Goal: Information Seeking & Learning: Learn about a topic

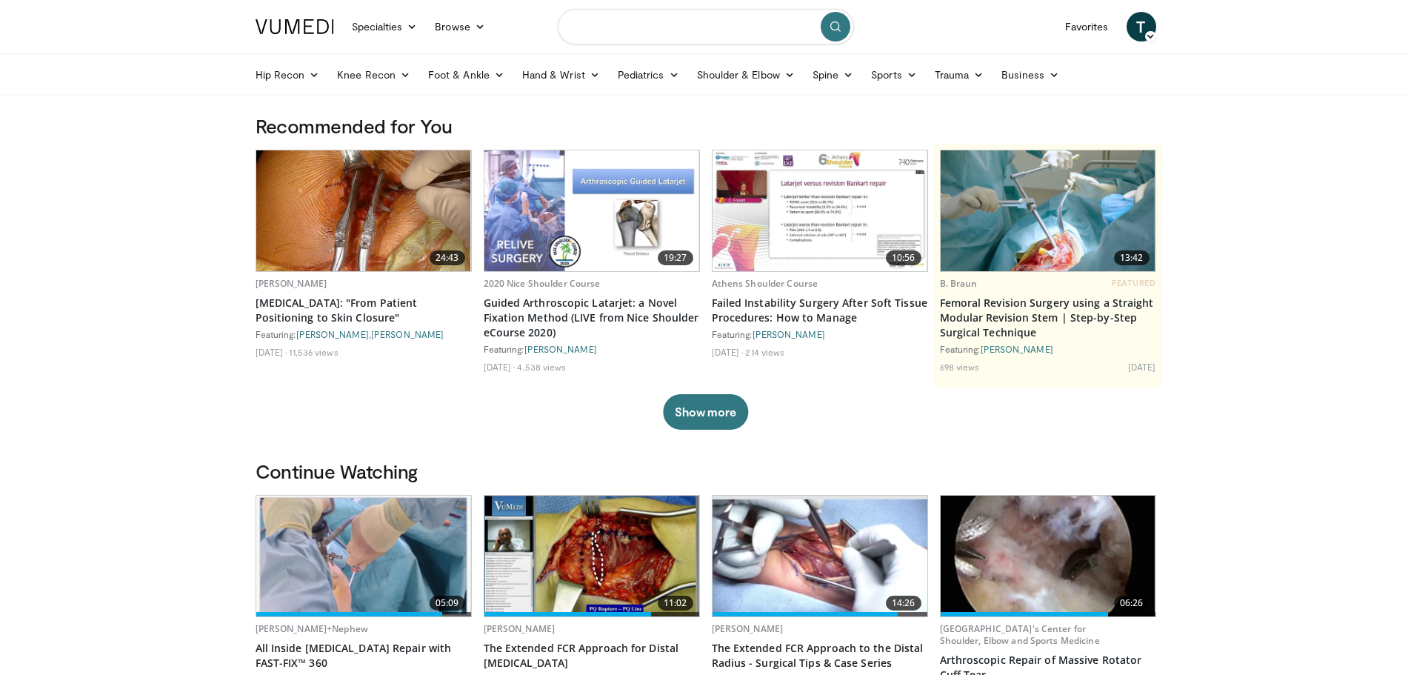
click at [661, 31] on input "Search topics, interventions" at bounding box center [706, 27] width 296 height 36
type input "**********"
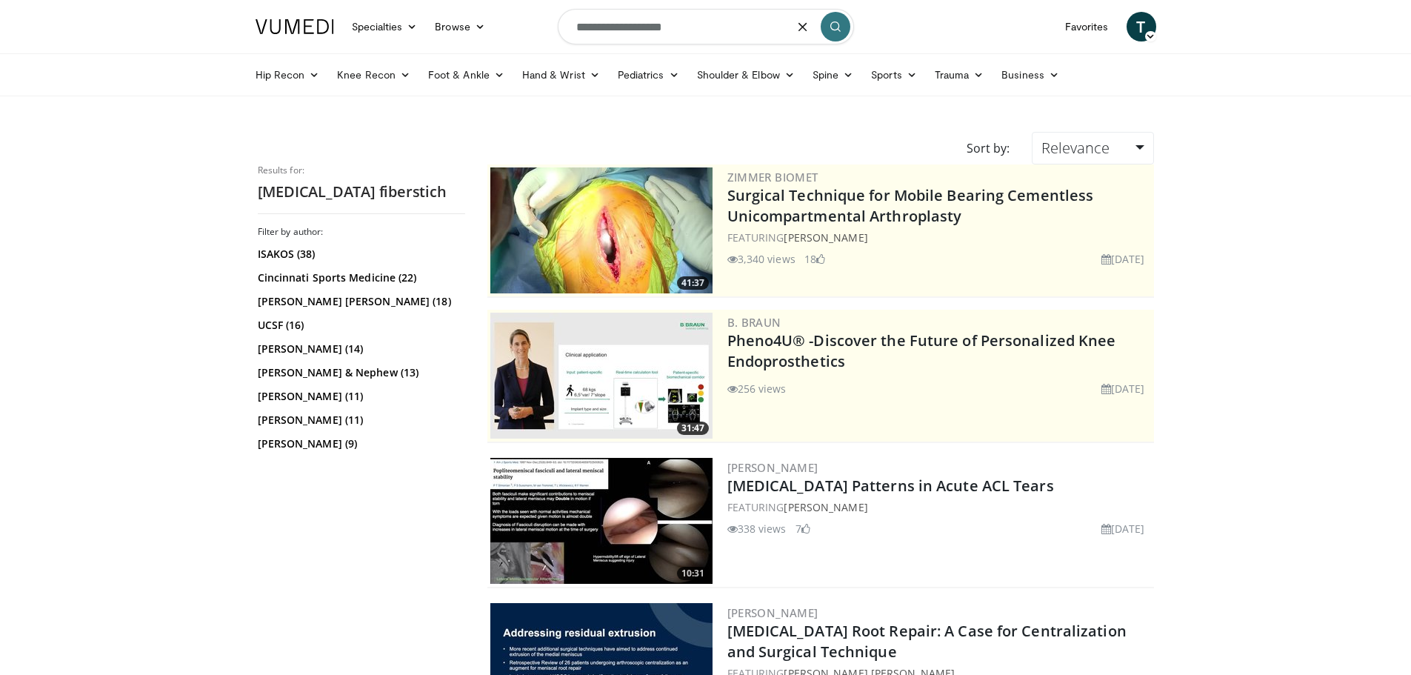
drag, startPoint x: 692, startPoint y: 33, endPoint x: 97, endPoint y: -30, distance: 598.3
click at [97, 0] on html "Specialties Adult & Family Medicine Allergy, Asthma, Immunology Anesthesiology …" at bounding box center [705, 337] width 1411 height 675
type input "**********"
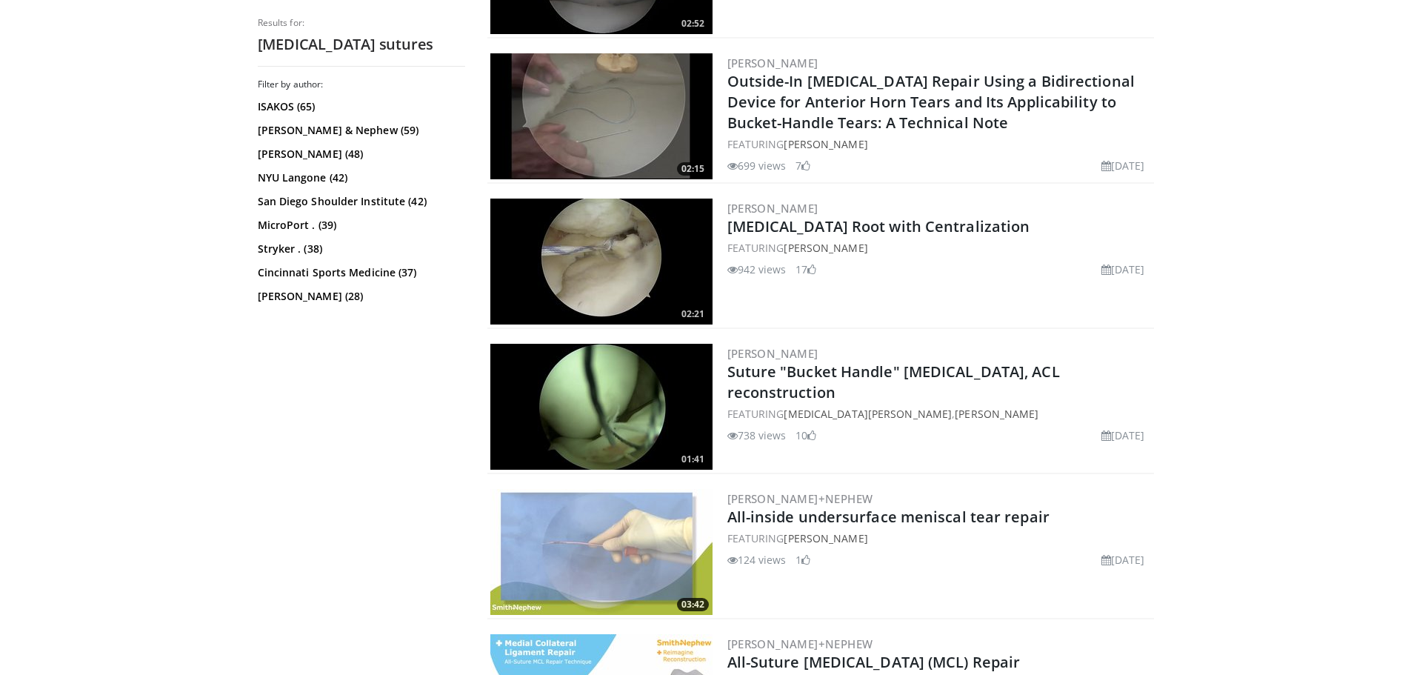
scroll to position [2001, 0]
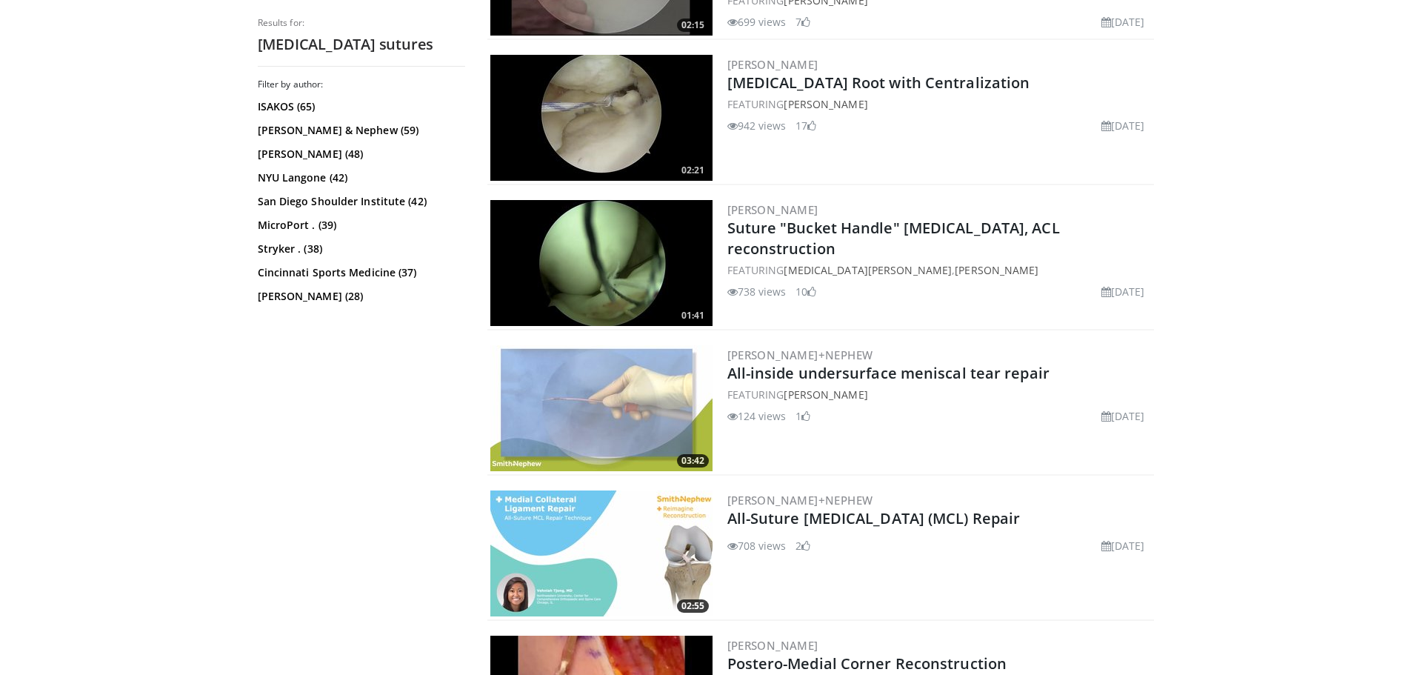
click at [623, 384] on img at bounding box center [602, 408] width 222 height 126
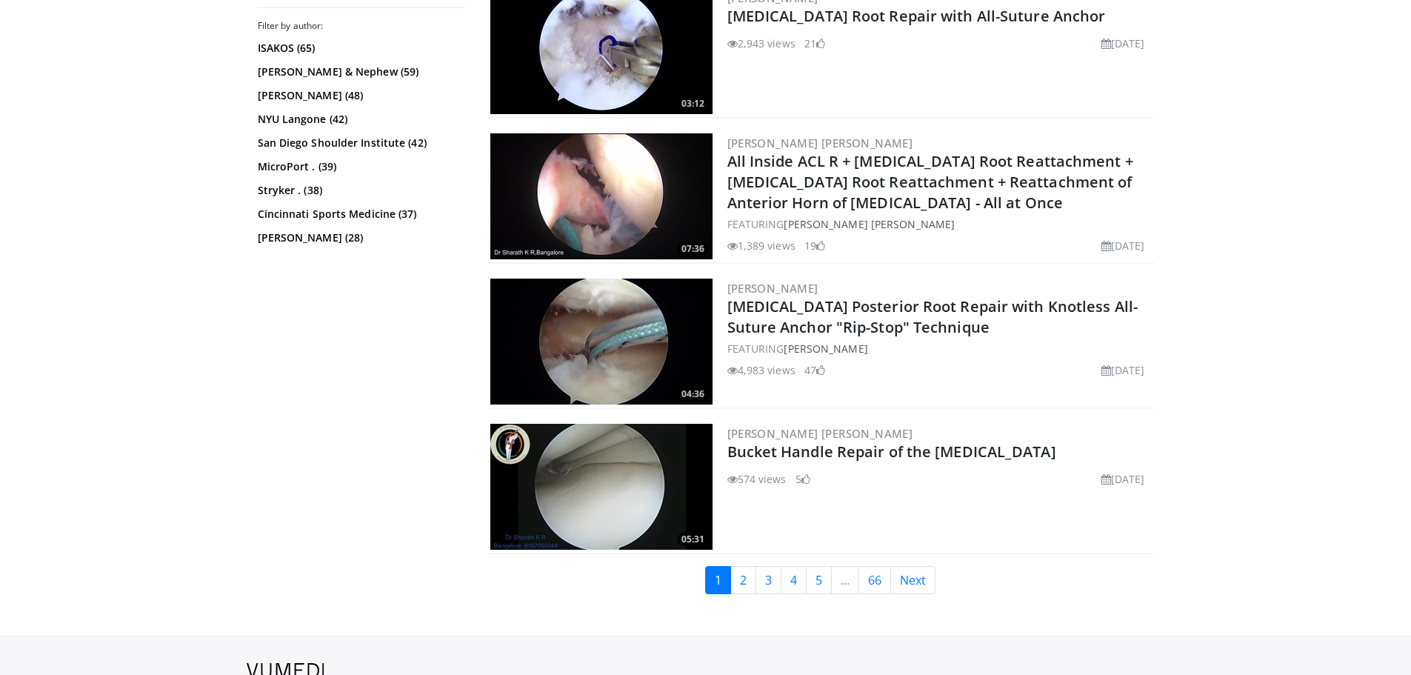
scroll to position [3557, 0]
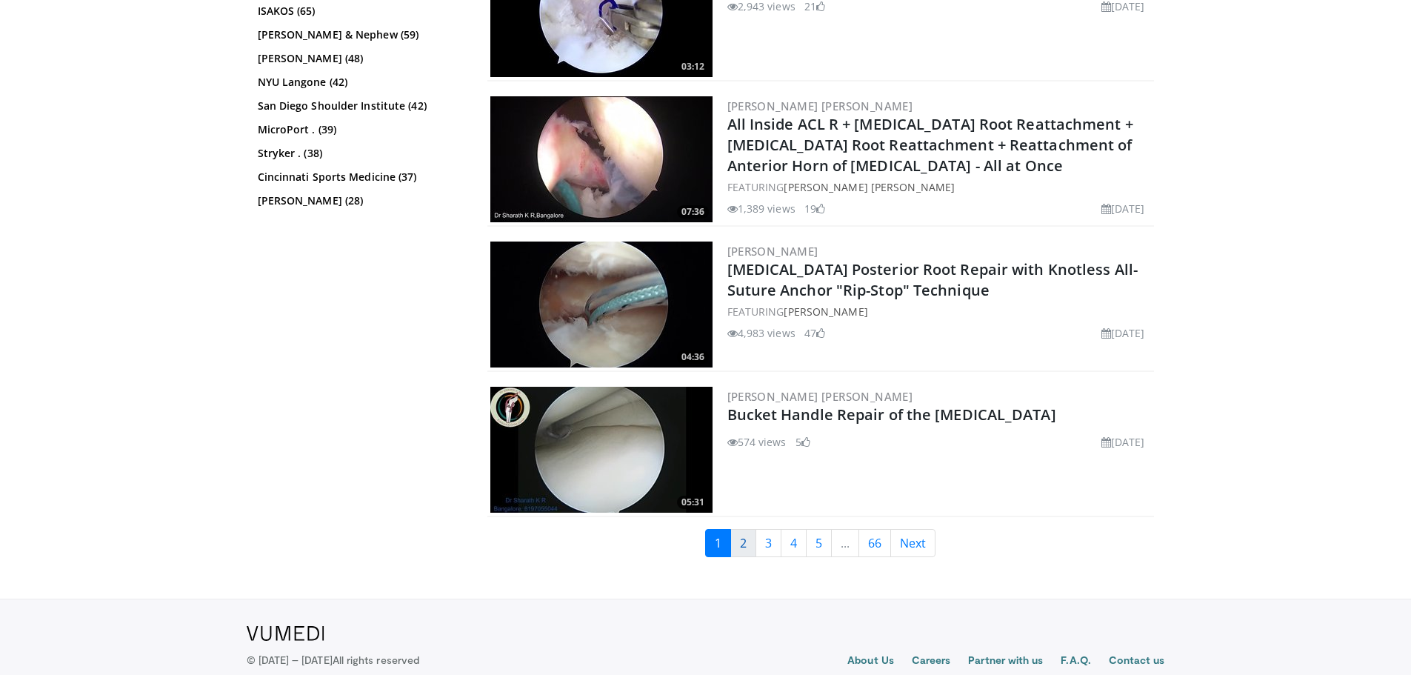
click at [744, 540] on link "2" at bounding box center [744, 543] width 26 height 28
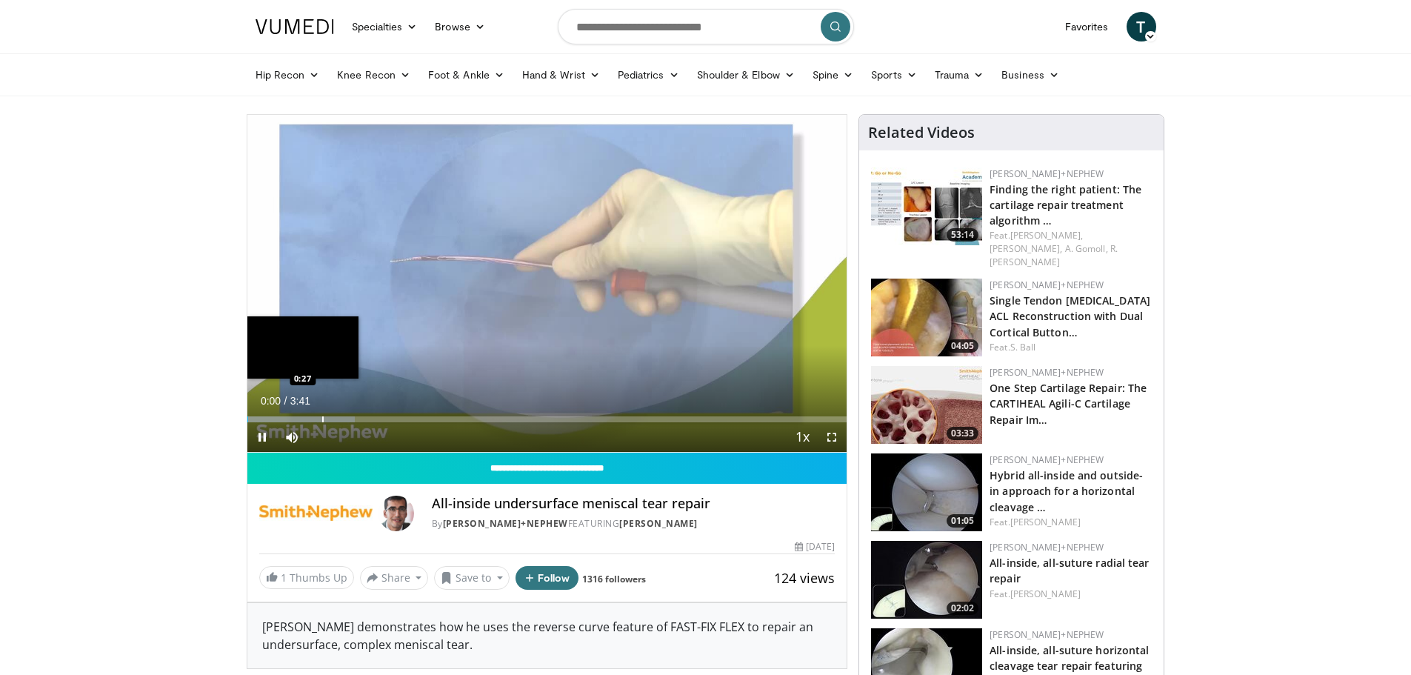
click at [322, 417] on div "Progress Bar" at bounding box center [322, 419] width 1 height 6
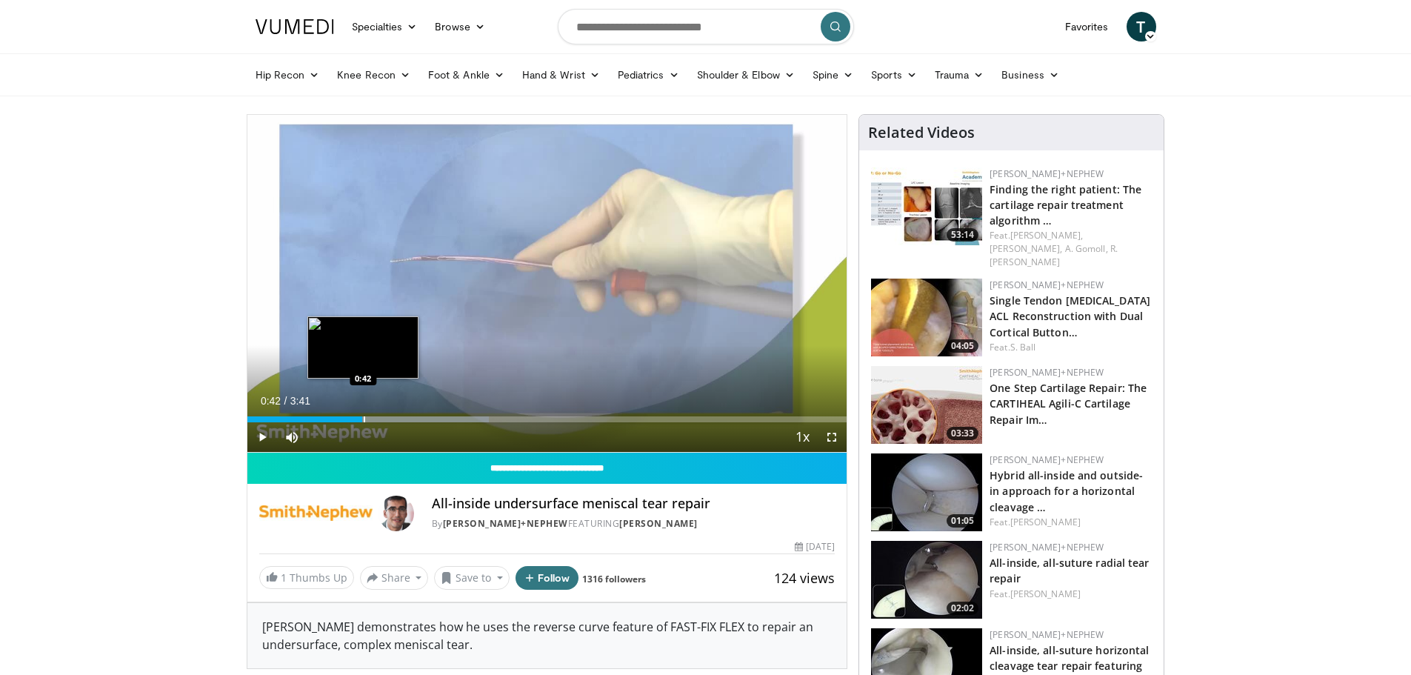
click at [364, 418] on div "Progress Bar" at bounding box center [364, 419] width 1 height 6
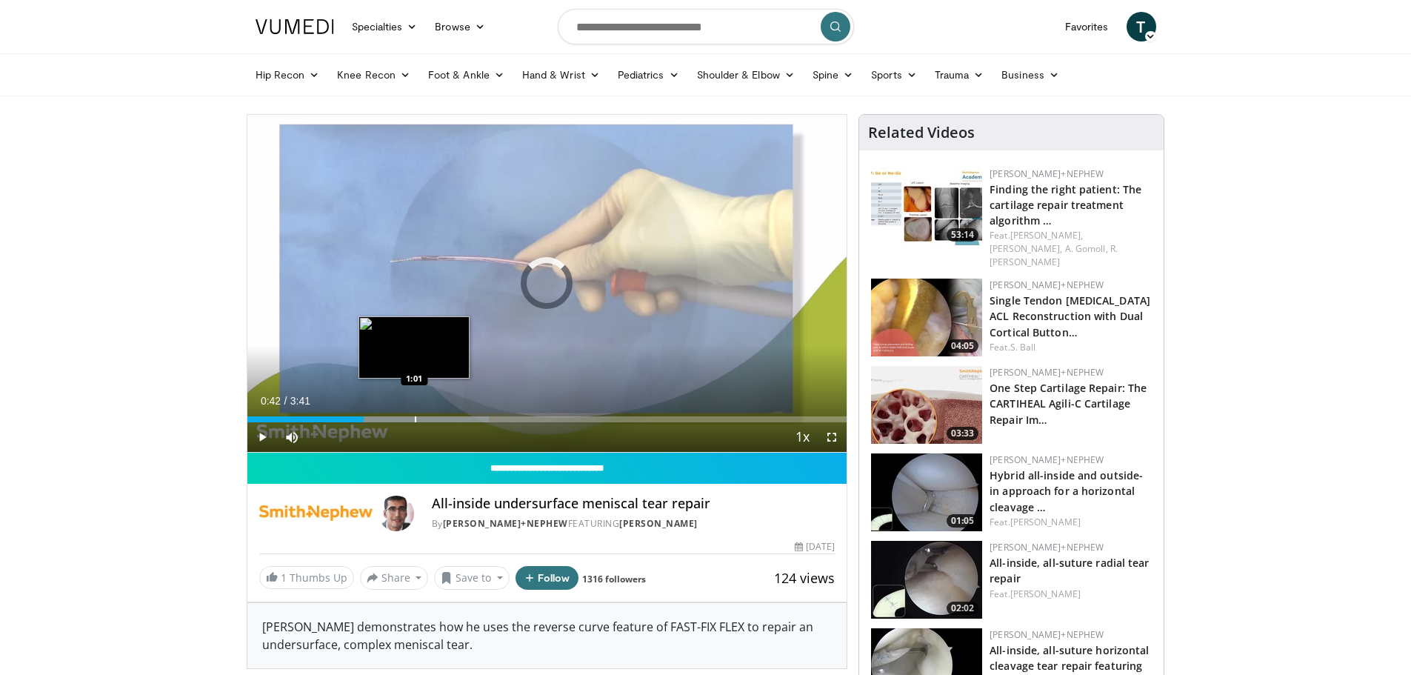
click at [415, 419] on div "Progress Bar" at bounding box center [415, 419] width 1 height 6
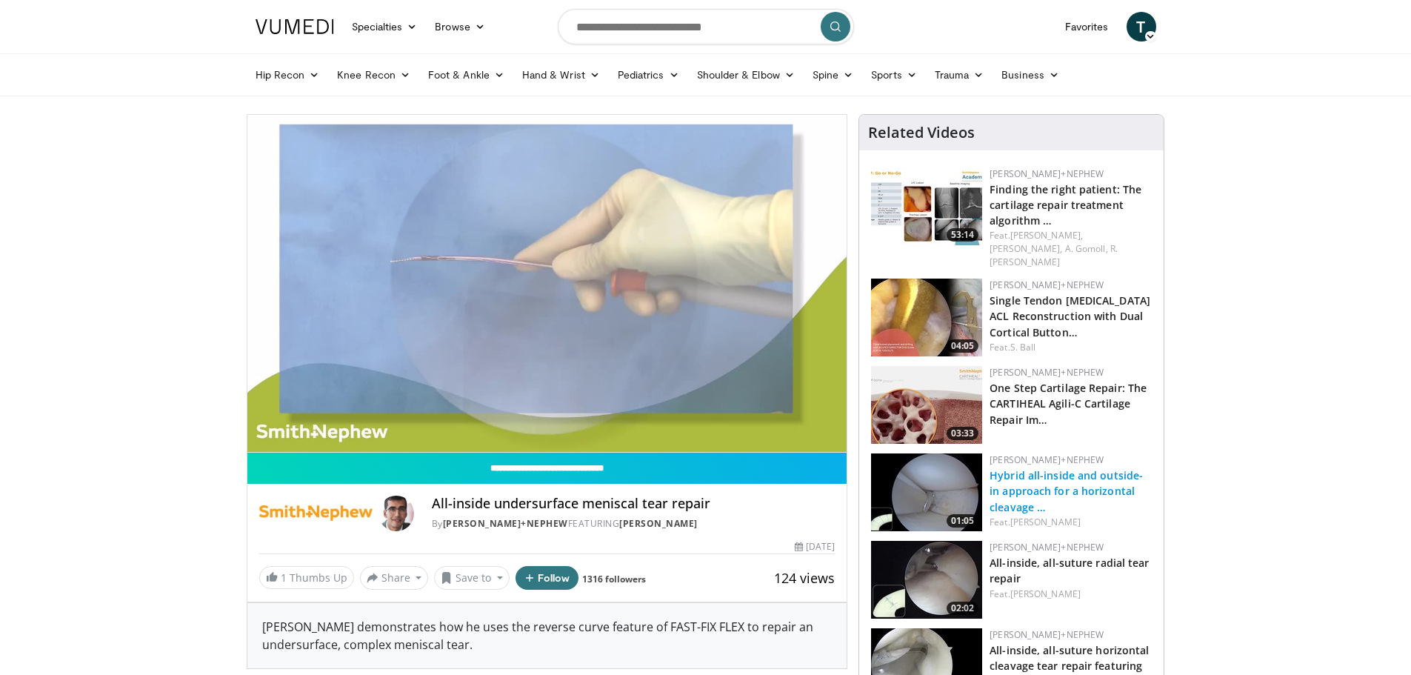
scroll to position [74, 0]
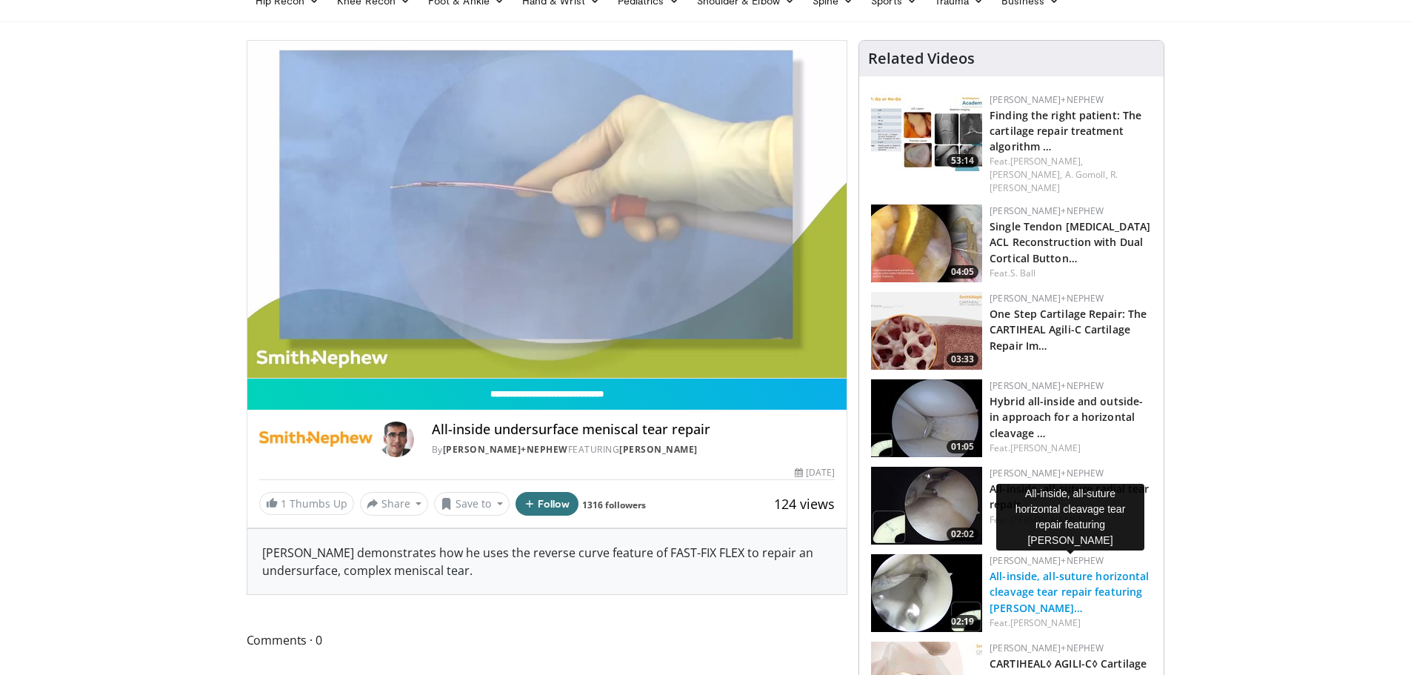
click at [1071, 569] on link "All-inside, all-suture horizontal cleavage tear repair featuring [PERSON_NAME]…" at bounding box center [1069, 591] width 159 height 45
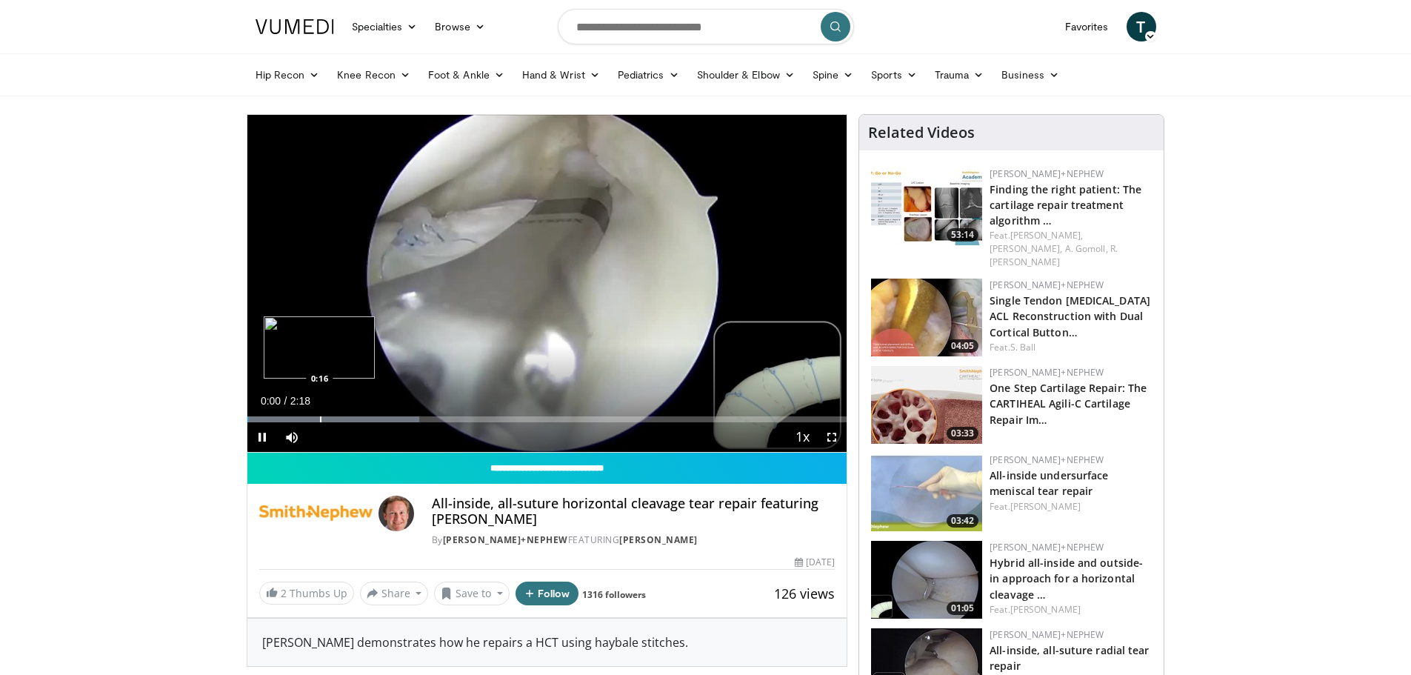
click at [320, 418] on div "Progress Bar" at bounding box center [320, 419] width 1 height 6
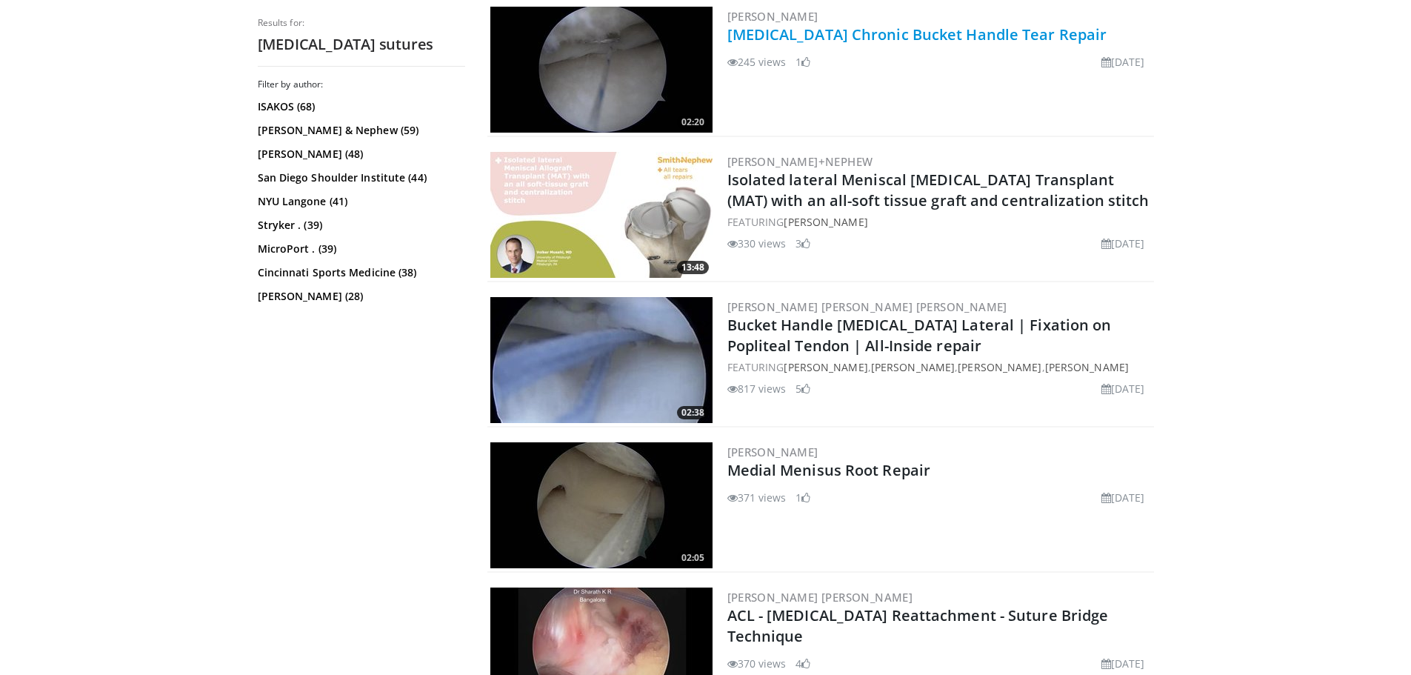
scroll to position [1630, 0]
